Goal: Find specific page/section: Find specific page/section

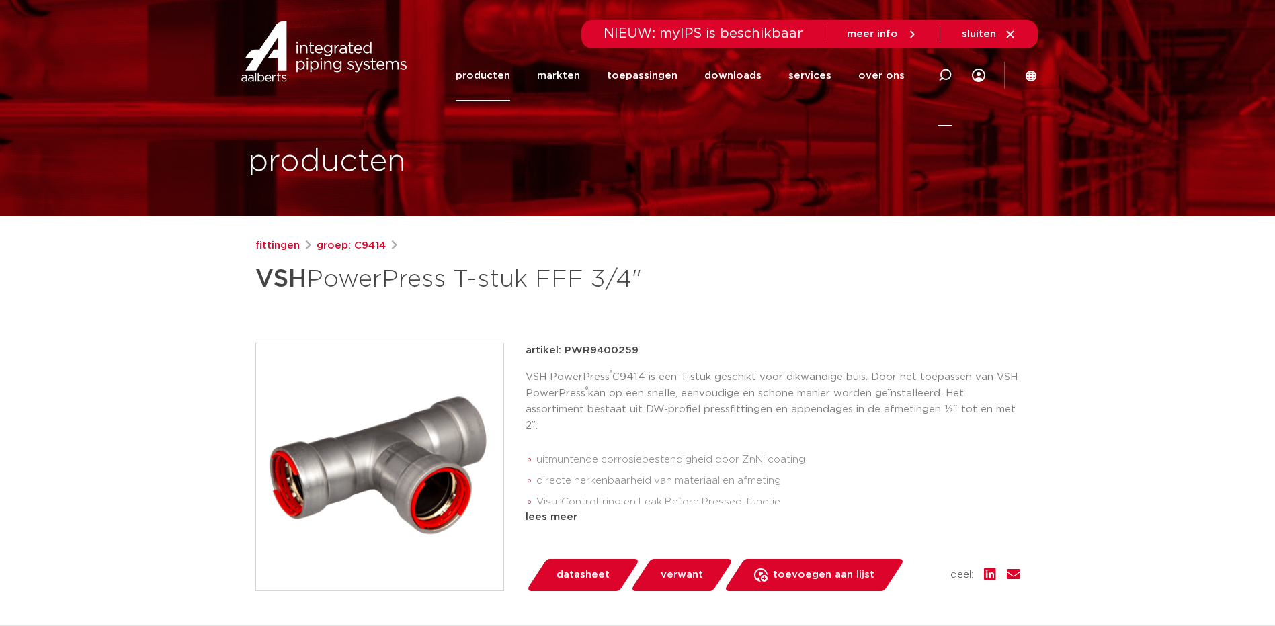
click at [945, 75] on icon at bounding box center [944, 75] width 13 height 13
click at [664, 75] on input "Zoeken" at bounding box center [742, 73] width 423 height 27
type input "power press 3/4"
click button "Zoeken" at bounding box center [0, 0] width 0 height 0
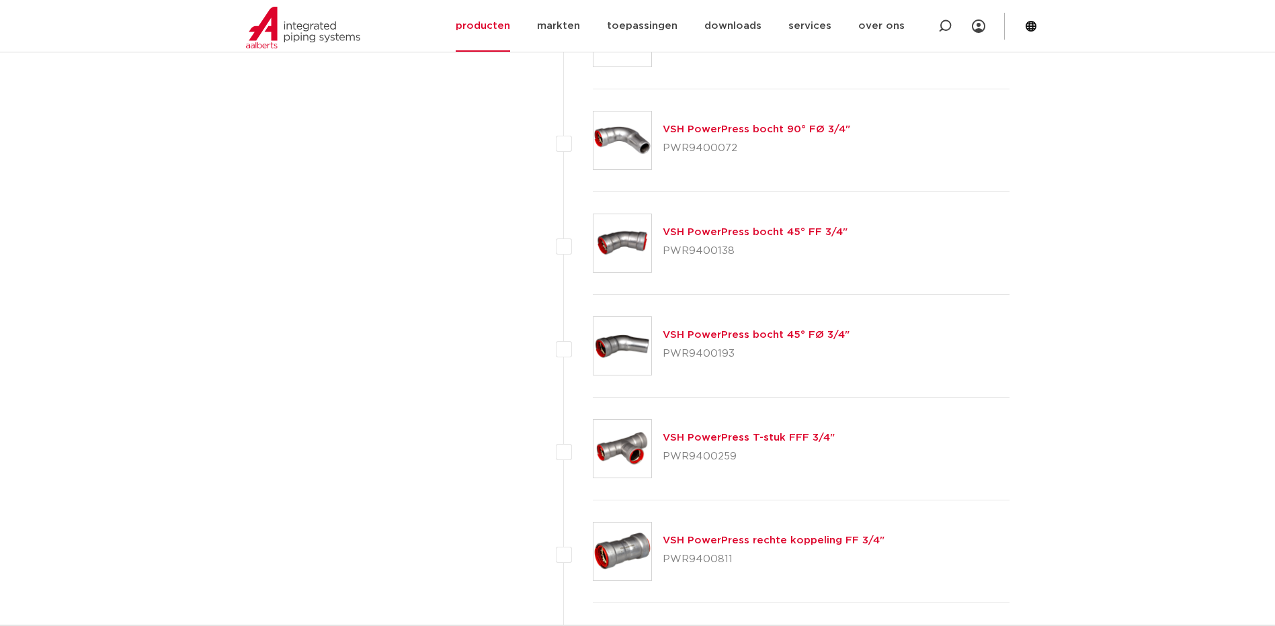
scroll to position [1990, 0]
